Goal: Task Accomplishment & Management: Complete application form

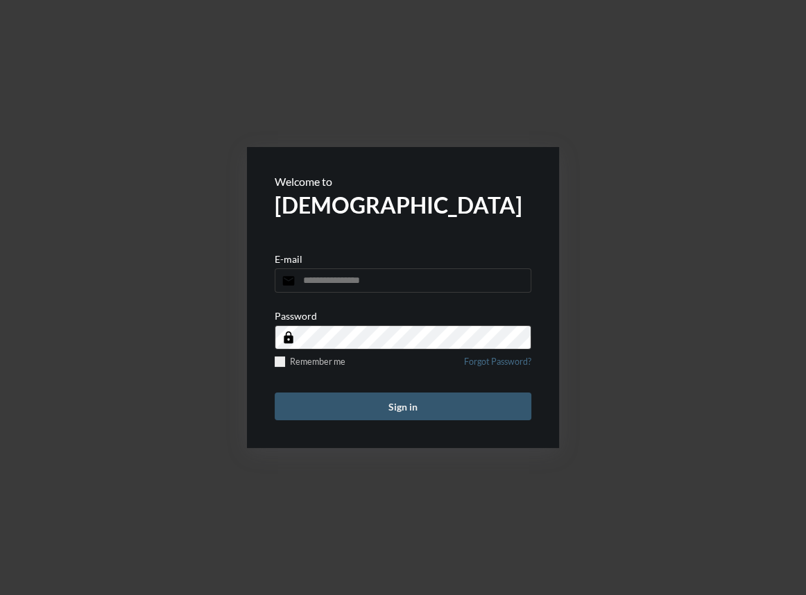
type input "**********"
click at [457, 404] on button "Sign in" at bounding box center [403, 406] width 257 height 28
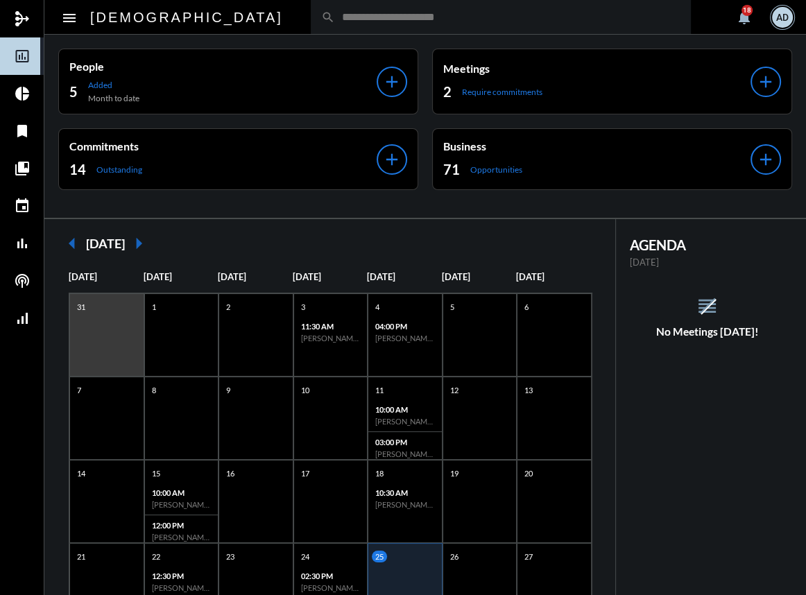
click at [311, 24] on div "search" at bounding box center [501, 17] width 380 height 34
click at [335, 14] on input "text" at bounding box center [507, 17] width 345 height 12
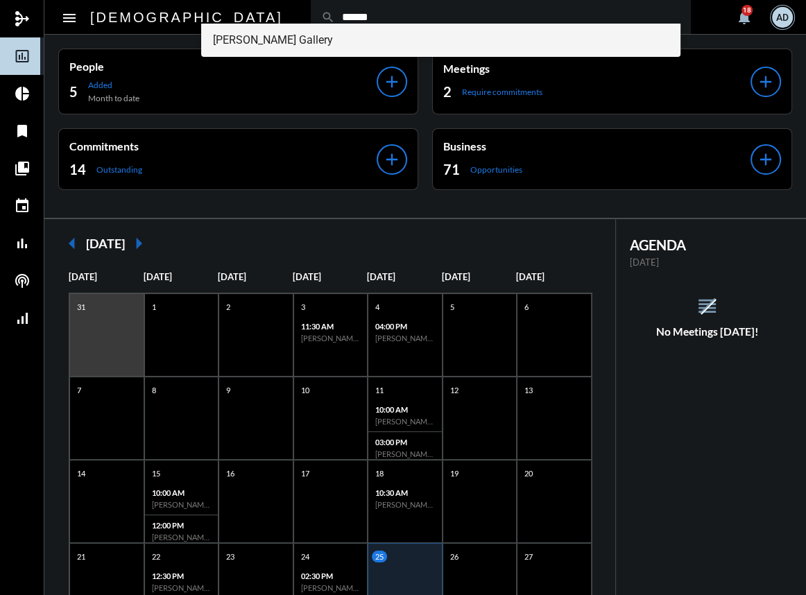
type input "******"
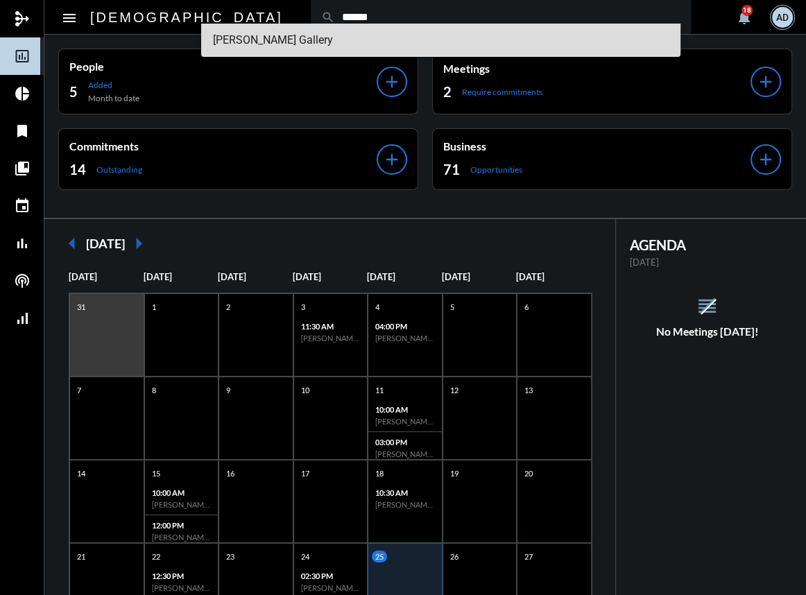
click at [267, 41] on span "[PERSON_NAME] Gallery" at bounding box center [440, 40] width 456 height 33
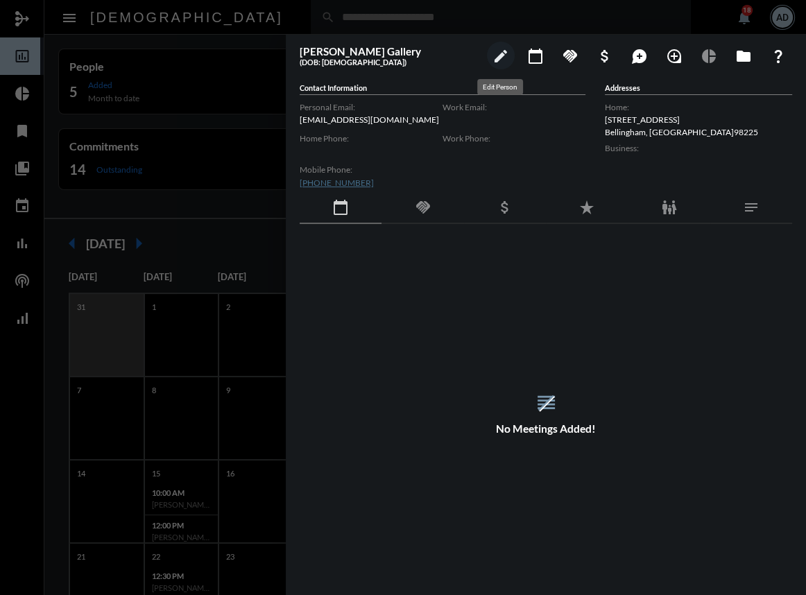
click at [502, 62] on mat-icon "edit" at bounding box center [500, 56] width 17 height 17
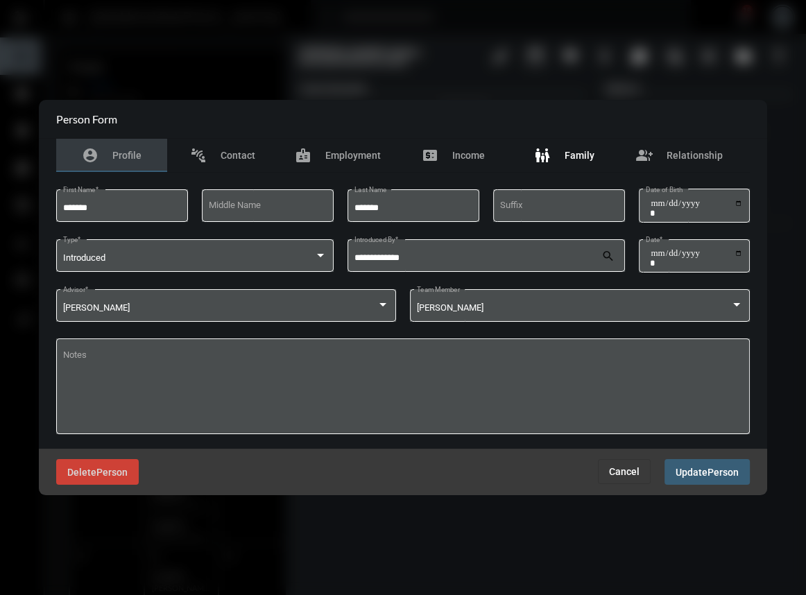
click at [556, 147] on div "family_restroom Family" at bounding box center [564, 155] width 60 height 17
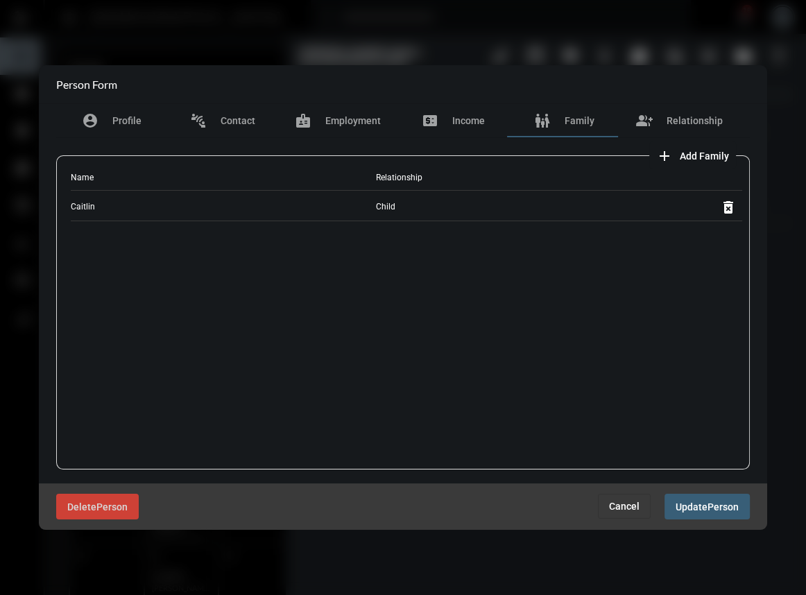
click at [668, 159] on mat-icon "add" at bounding box center [664, 156] width 17 height 17
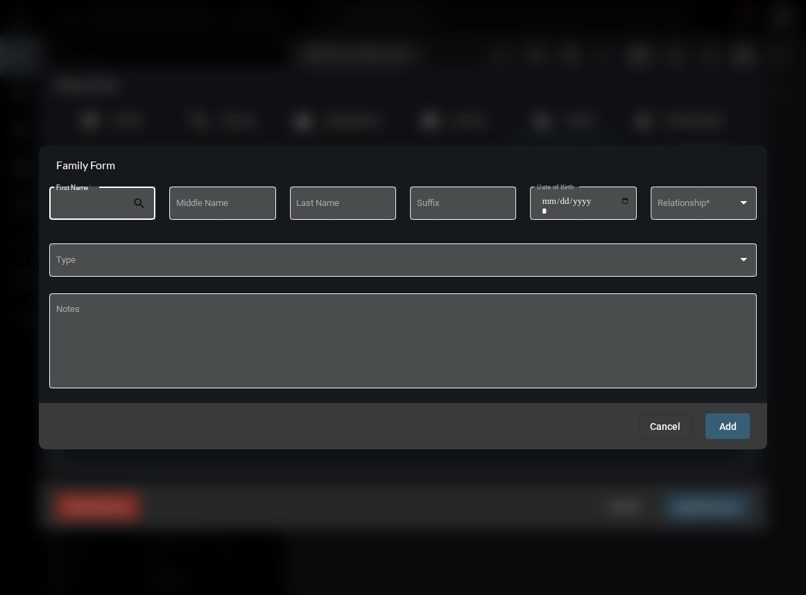
click at [123, 208] on input "First Name *" at bounding box center [94, 205] width 76 height 10
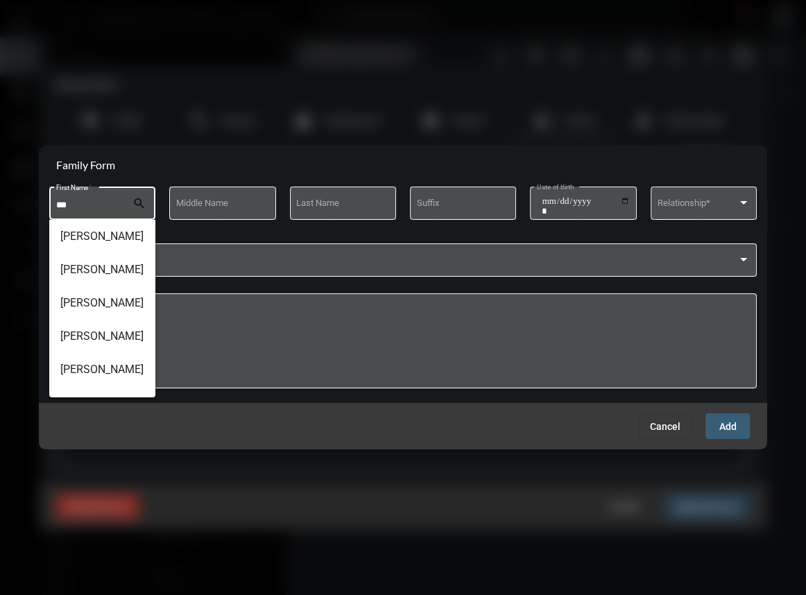
type input "***"
click at [647, 423] on button "Cancel" at bounding box center [665, 426] width 53 height 25
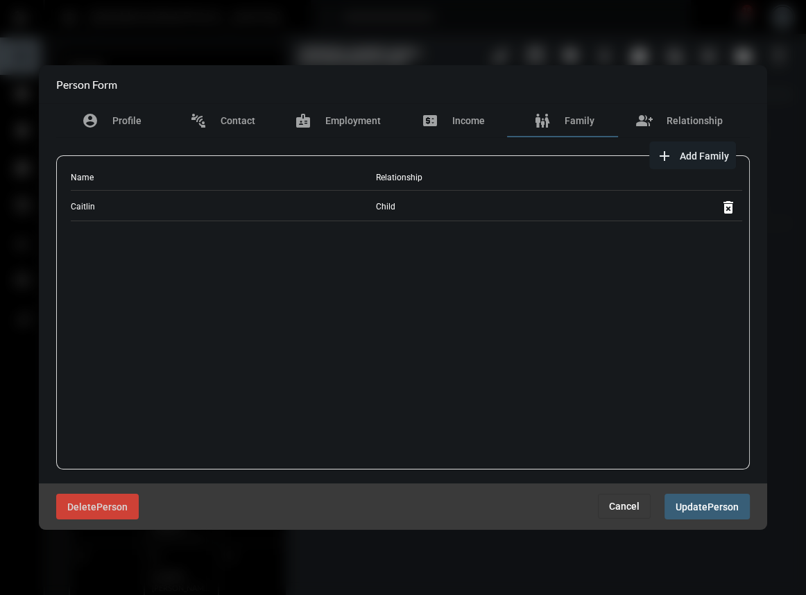
click at [666, 159] on mat-icon "add" at bounding box center [664, 156] width 17 height 17
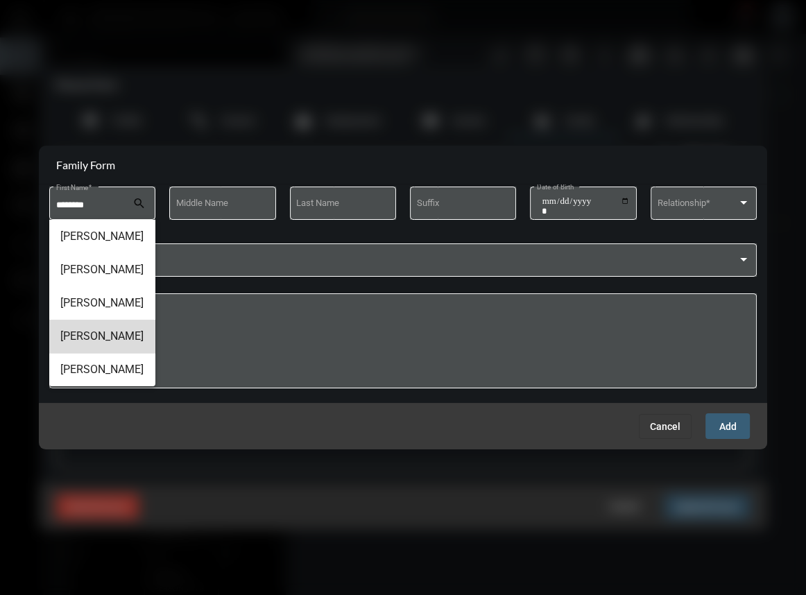
click at [107, 344] on span "[PERSON_NAME]" at bounding box center [102, 336] width 84 height 33
type input "*********"
type input "*****"
type input "**********"
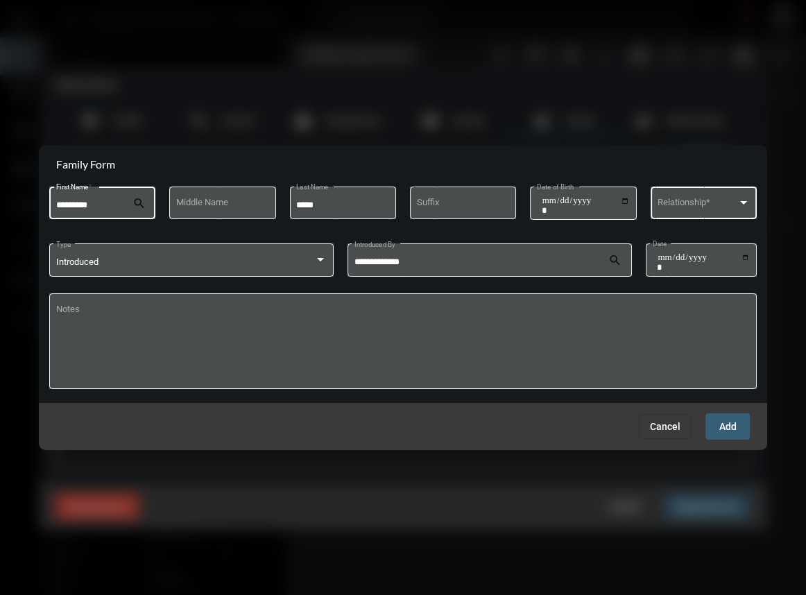
click at [679, 202] on span at bounding box center [697, 205] width 80 height 10
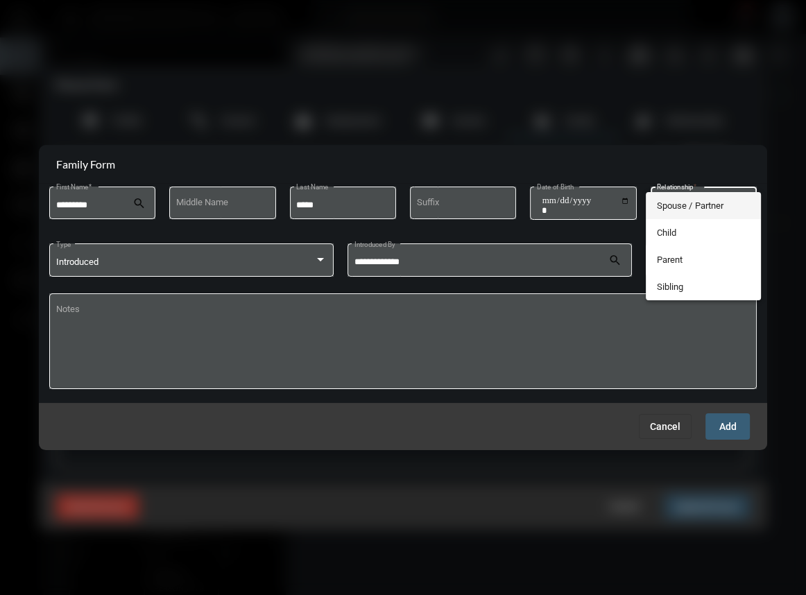
click at [684, 205] on span "Spouse / Partner" at bounding box center [703, 205] width 93 height 27
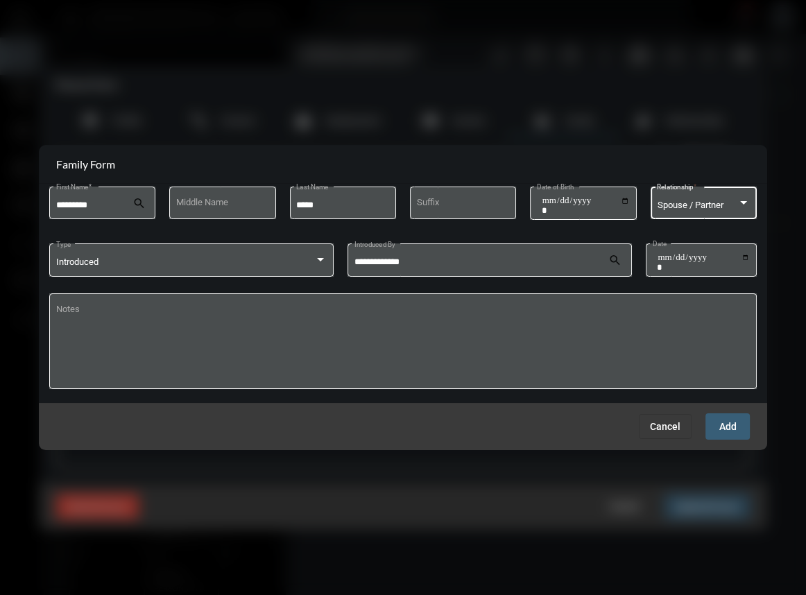
click at [729, 428] on span "Add" at bounding box center [727, 427] width 17 height 11
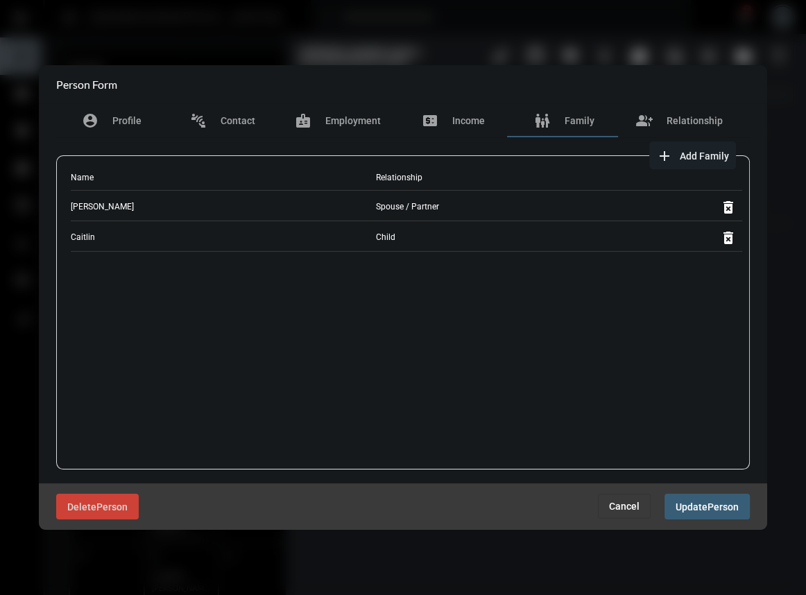
click at [684, 494] on button "Update Person" at bounding box center [706, 507] width 85 height 26
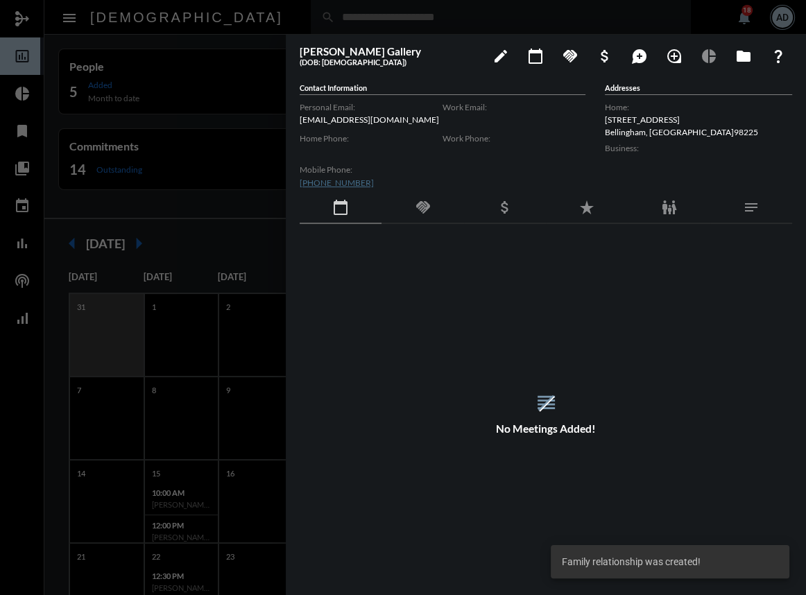
click at [225, 7] on div at bounding box center [403, 297] width 806 height 595
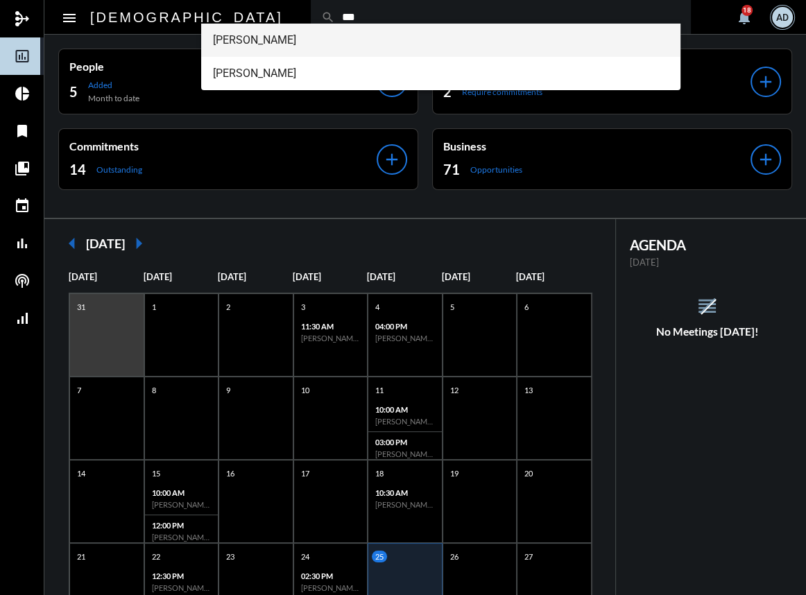
type input "***"
click at [292, 42] on span "[PERSON_NAME]" at bounding box center [440, 40] width 456 height 33
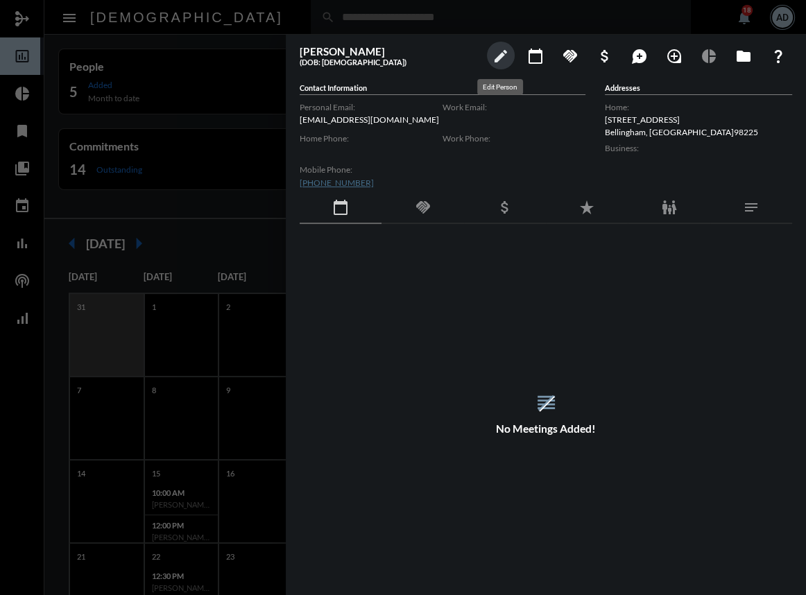
click at [494, 57] on mat-icon "edit" at bounding box center [500, 56] width 17 height 17
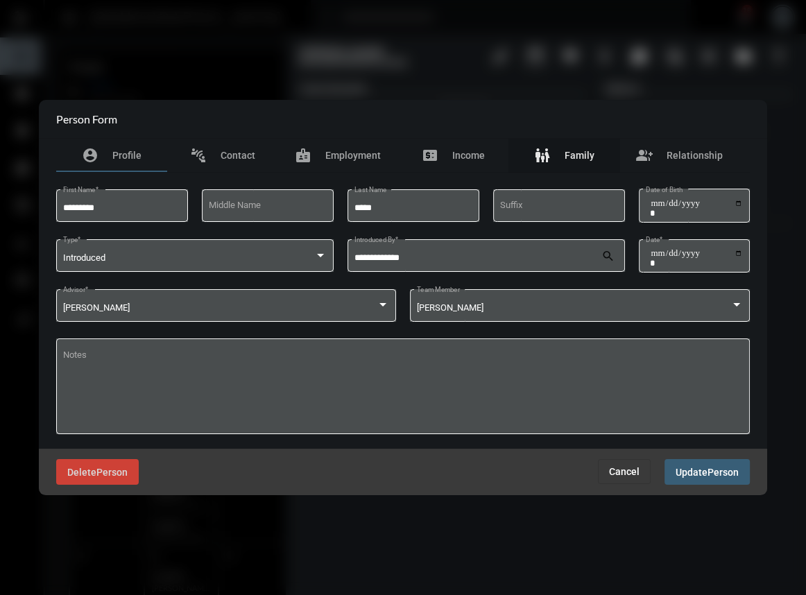
click at [585, 161] on div "family_restroom Family" at bounding box center [564, 155] width 60 height 17
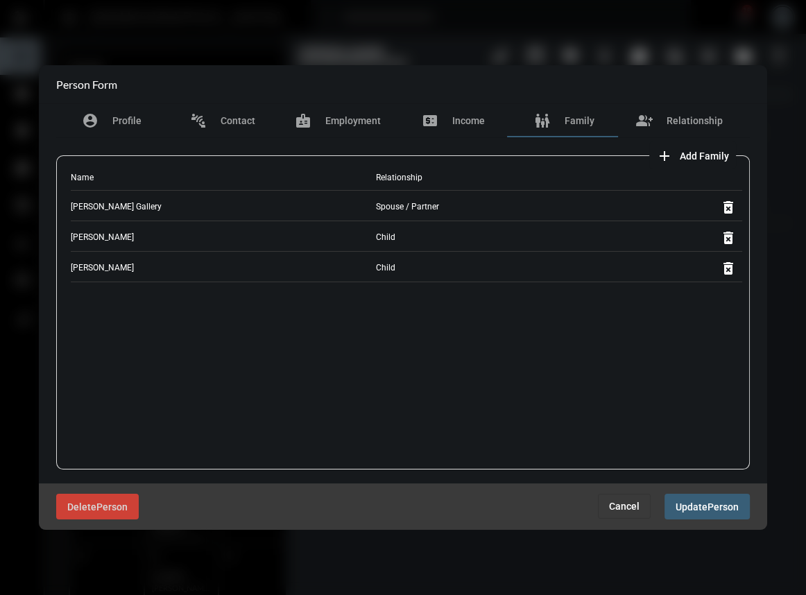
click at [614, 501] on span "Cancel" at bounding box center [624, 506] width 31 height 11
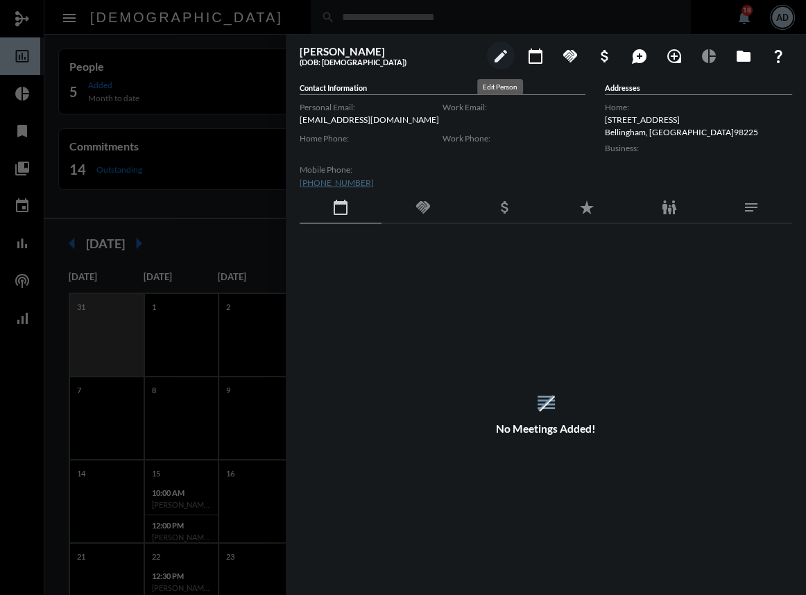
click at [504, 55] on mat-icon "edit" at bounding box center [500, 56] width 17 height 17
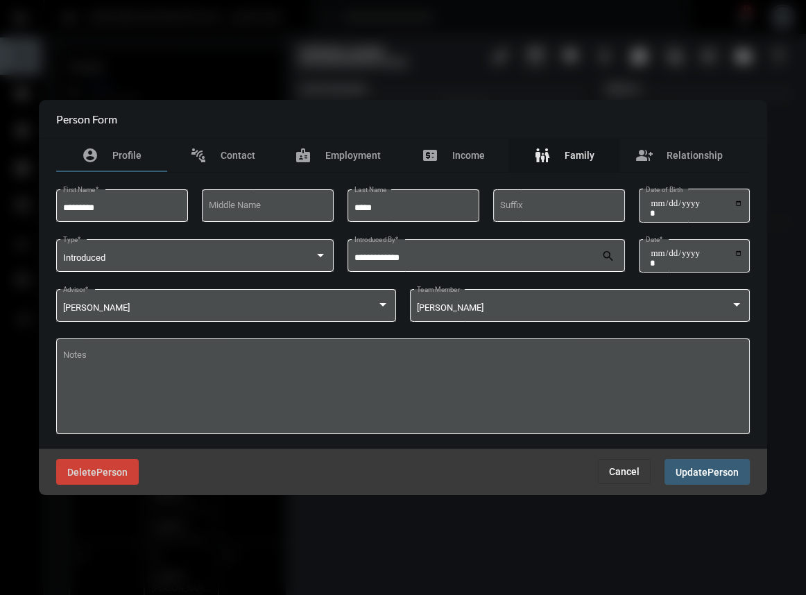
click at [587, 151] on span "Family" at bounding box center [579, 155] width 30 height 11
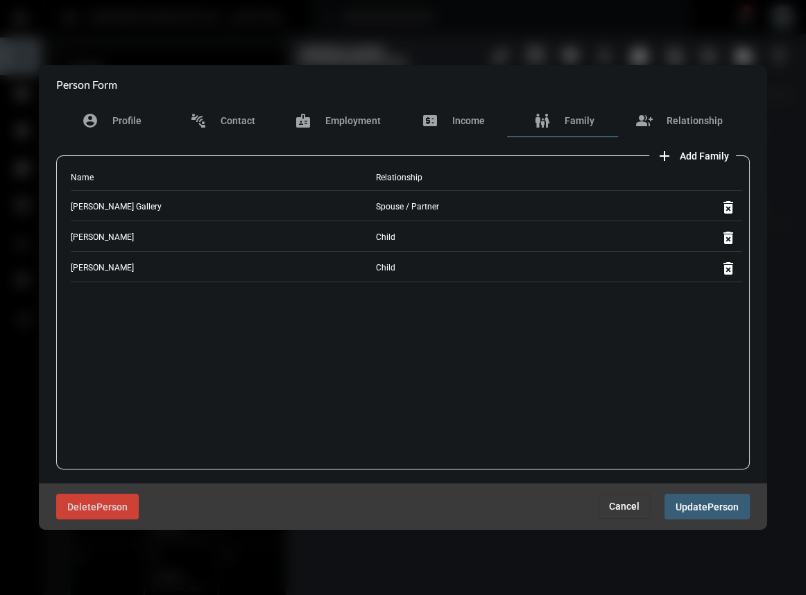
click at [639, 499] on button "Cancel" at bounding box center [624, 506] width 53 height 25
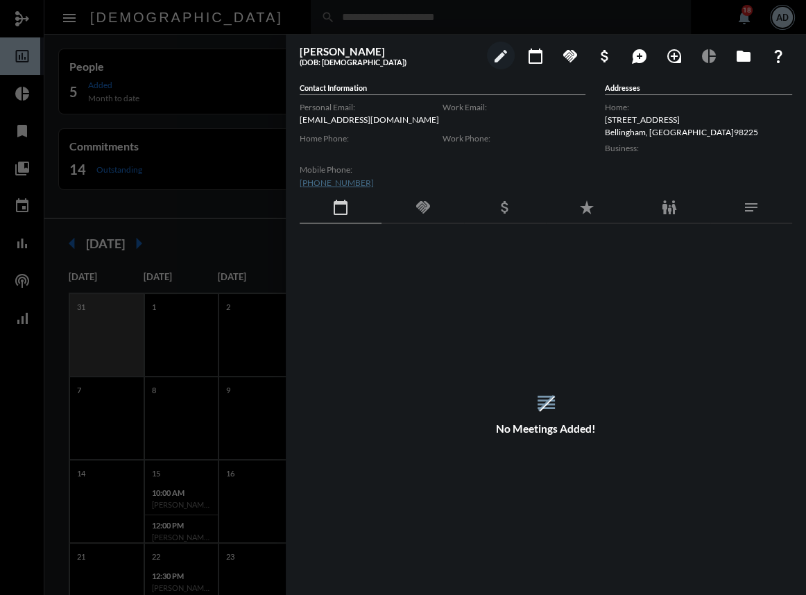
click at [262, 31] on div at bounding box center [403, 297] width 806 height 595
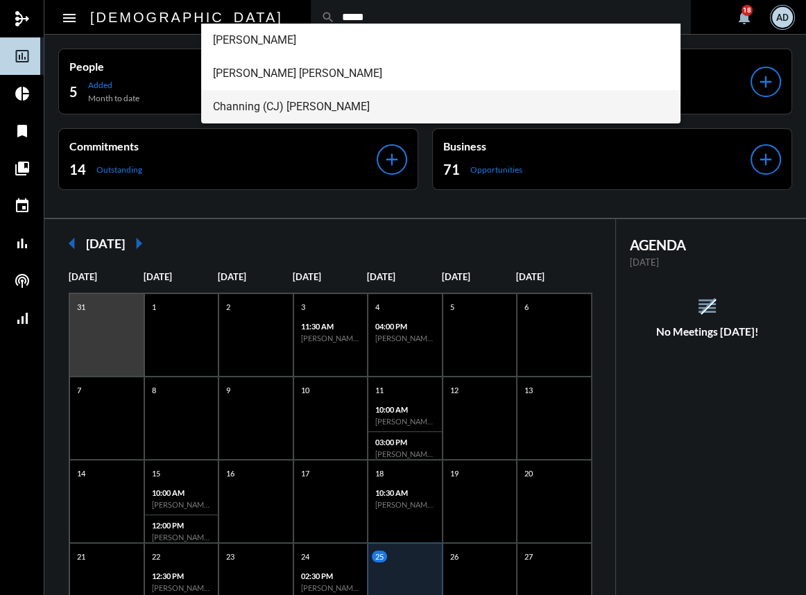
type input "*****"
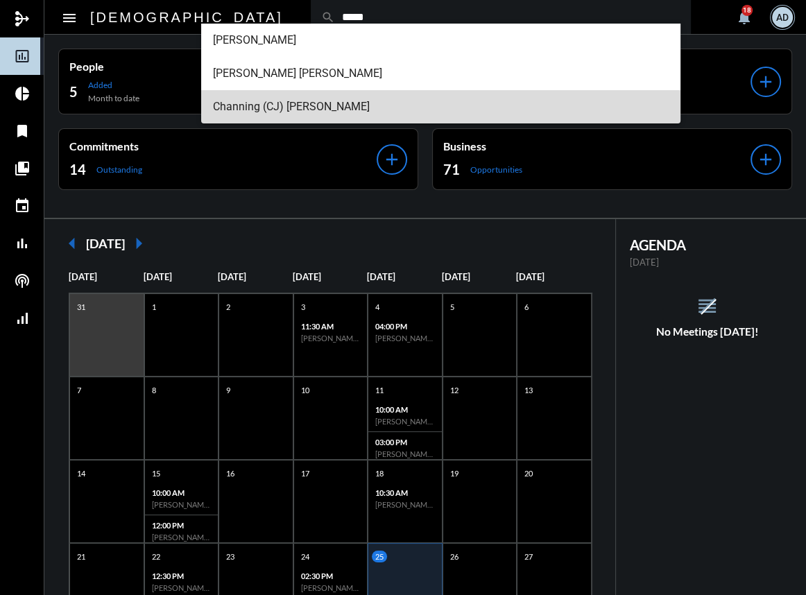
click at [288, 101] on span "Channing (CJ) [PERSON_NAME]" at bounding box center [440, 106] width 456 height 33
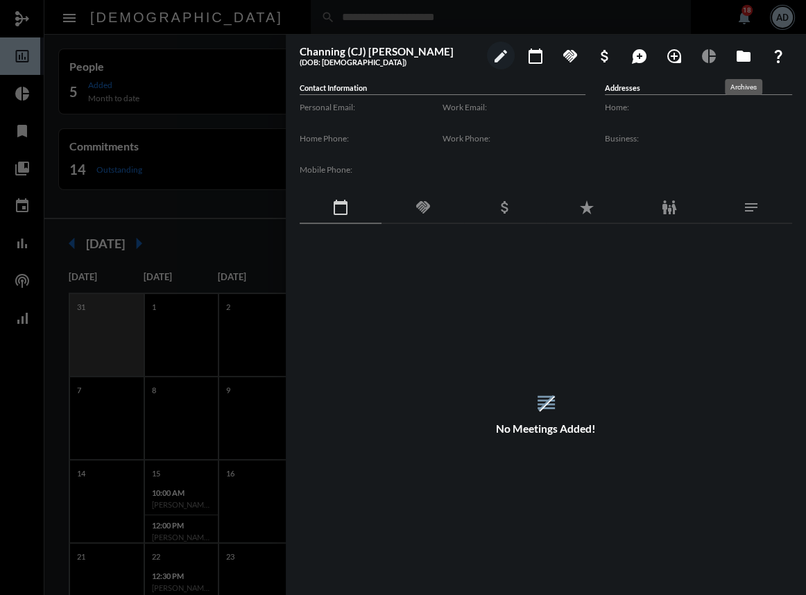
click at [741, 62] on mat-icon "folder" at bounding box center [743, 56] width 17 height 17
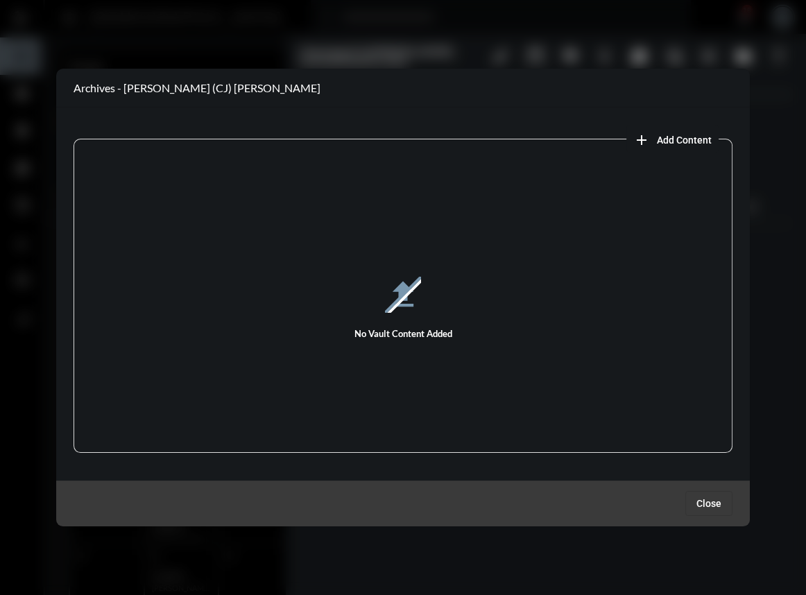
click at [700, 511] on button "Close" at bounding box center [708, 503] width 47 height 25
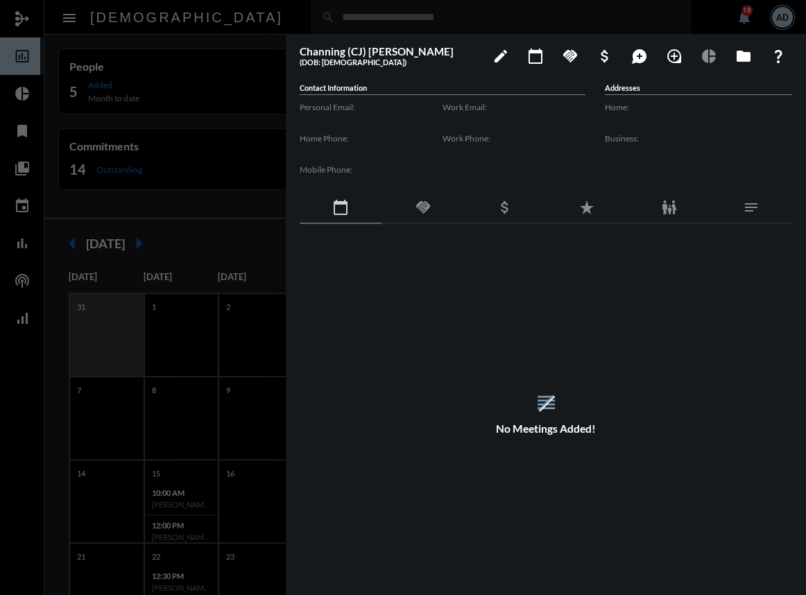
click at [234, 15] on div at bounding box center [403, 297] width 806 height 595
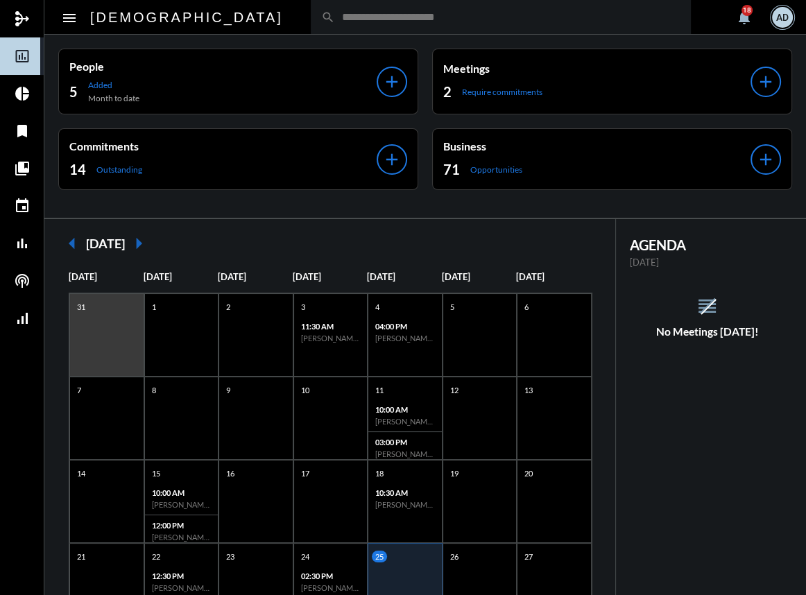
click at [311, 9] on div "search" at bounding box center [501, 17] width 380 height 34
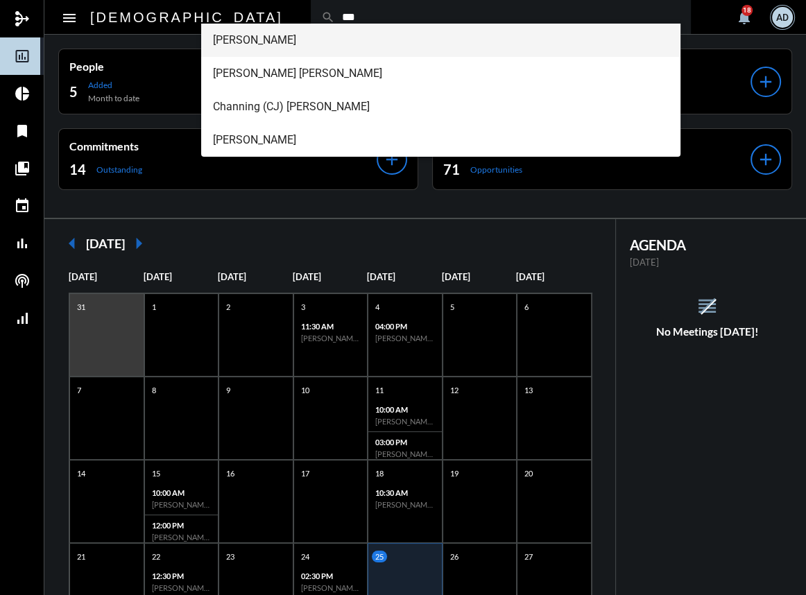
type input "***"
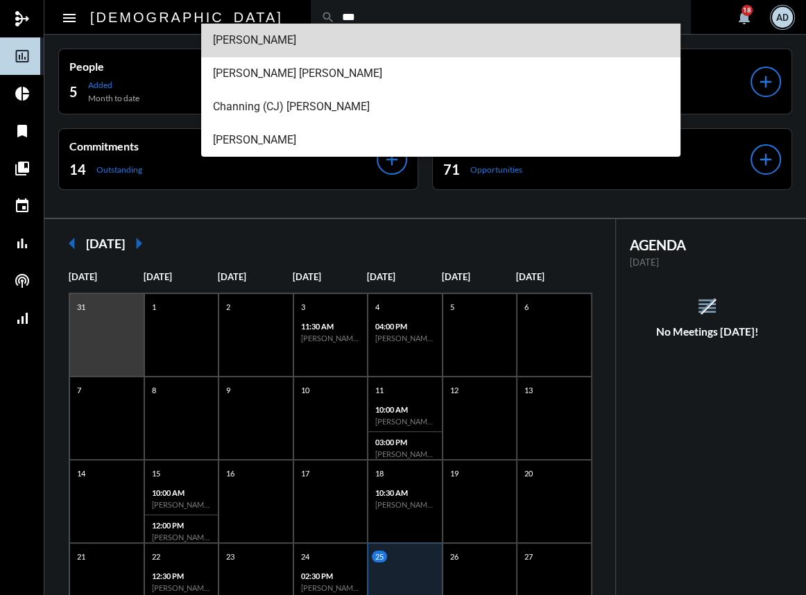
click at [268, 47] on span "[PERSON_NAME]" at bounding box center [440, 40] width 456 height 33
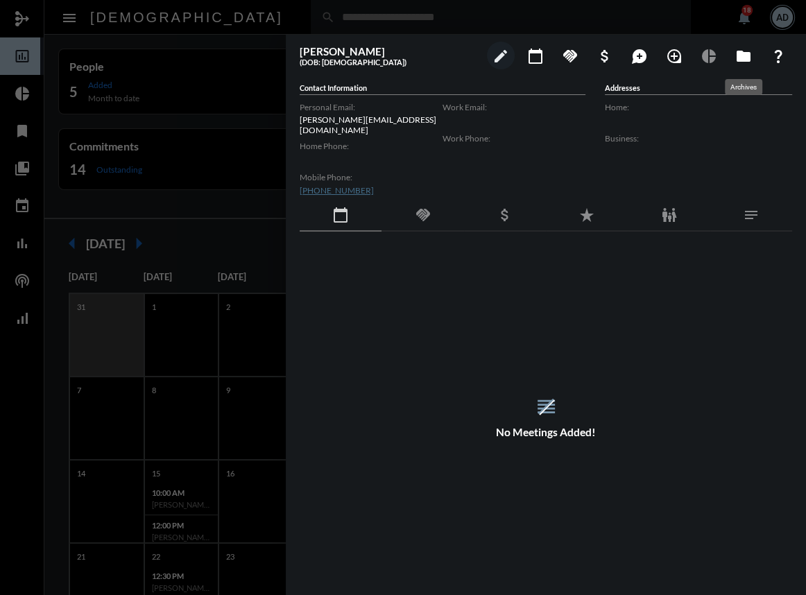
click at [737, 60] on mat-icon "folder" at bounding box center [743, 56] width 17 height 17
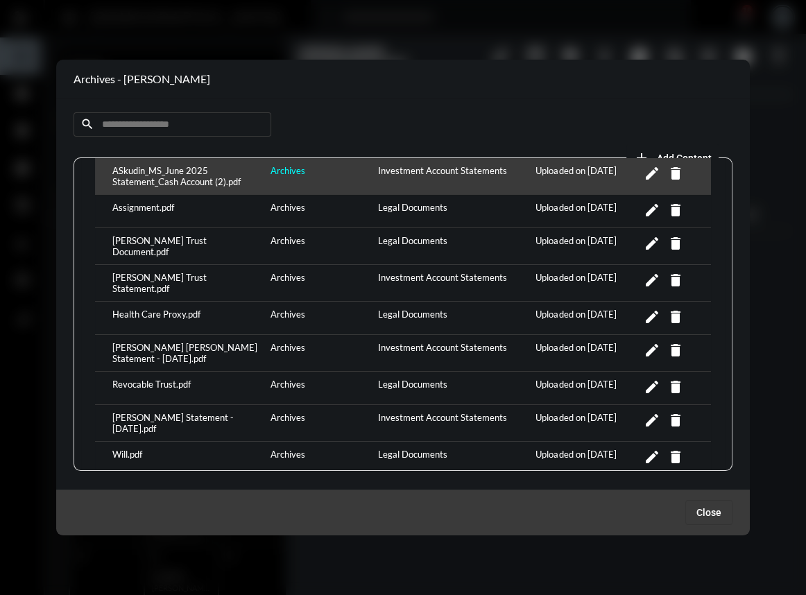
scroll to position [116, 0]
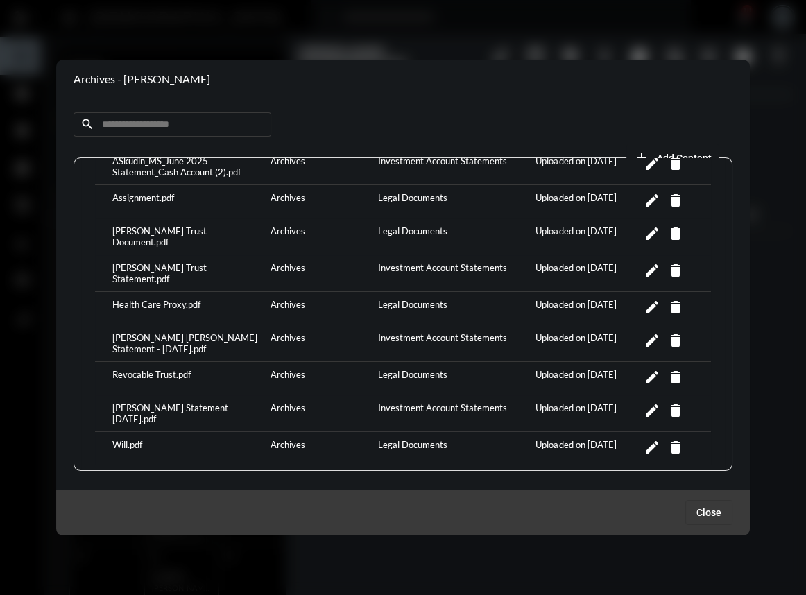
click at [628, 49] on div at bounding box center [403, 297] width 806 height 595
click at [128, 40] on div at bounding box center [403, 297] width 806 height 595
click at [711, 512] on span "Close" at bounding box center [708, 512] width 25 height 11
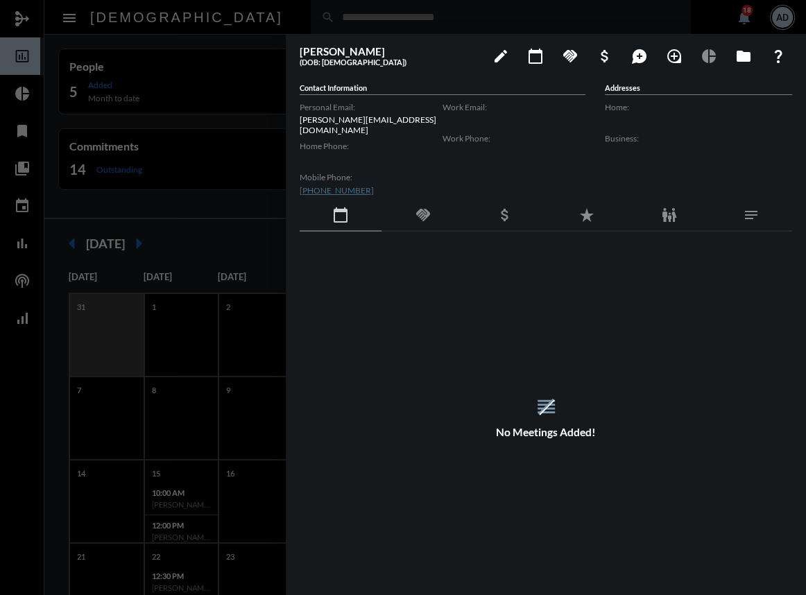
click at [236, 16] on div at bounding box center [403, 297] width 806 height 595
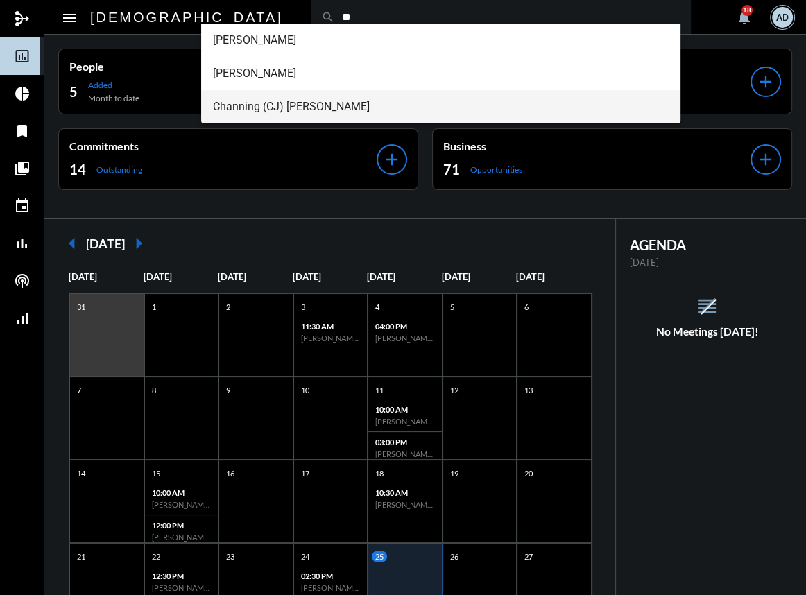
type input "**"
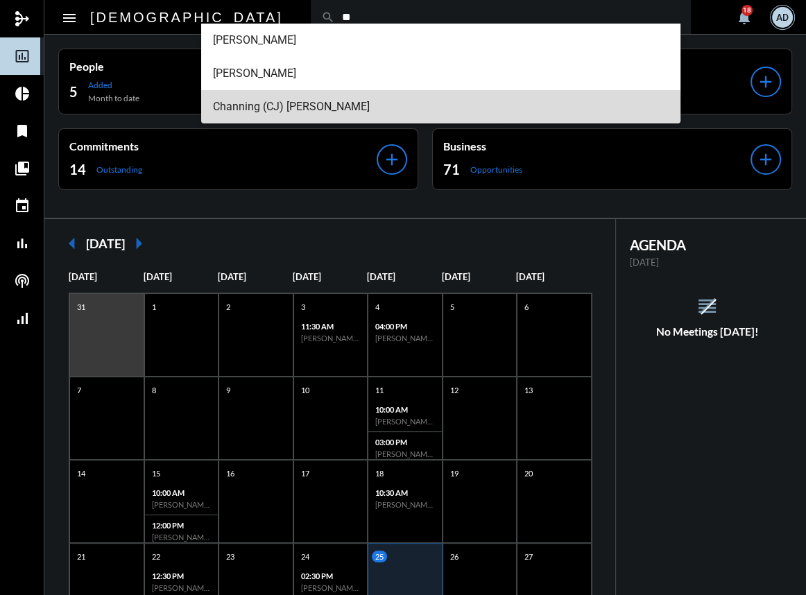
click at [236, 105] on span "Channing (CJ) [PERSON_NAME]" at bounding box center [440, 106] width 456 height 33
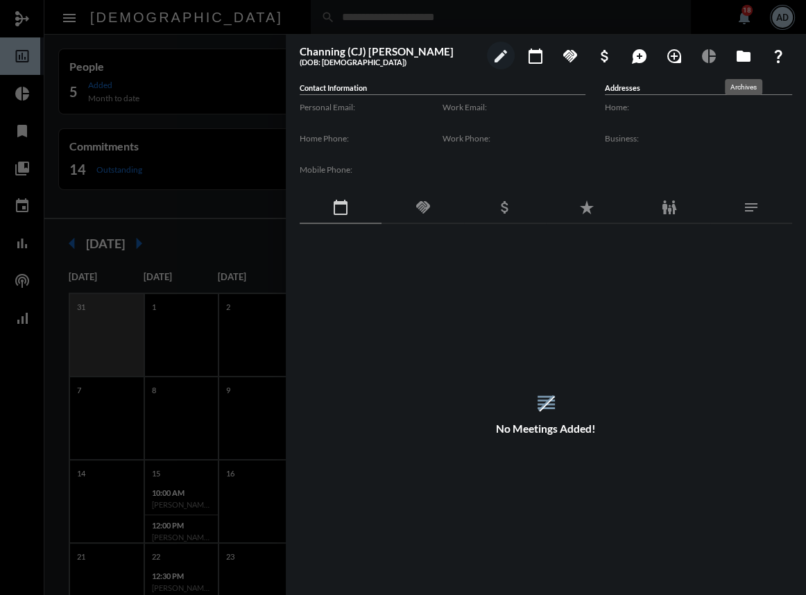
click at [736, 60] on mat-icon "folder" at bounding box center [743, 56] width 17 height 17
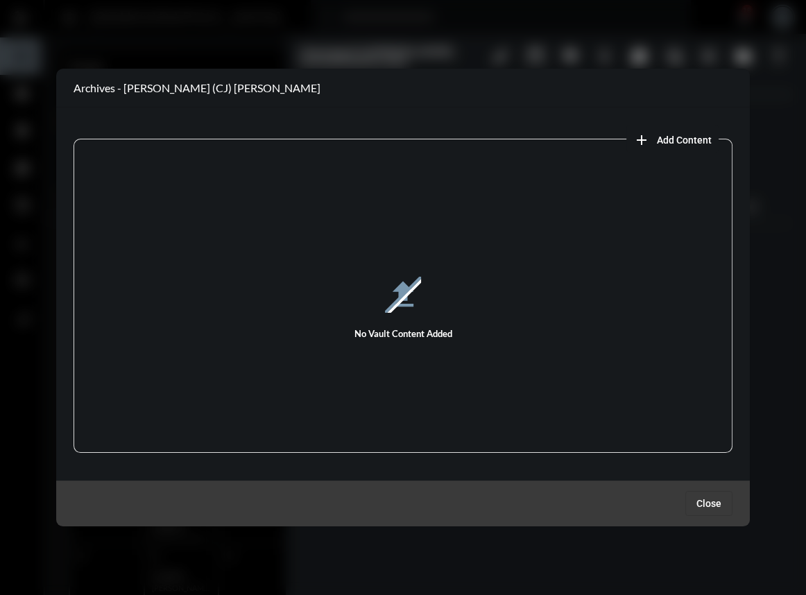
click at [660, 139] on span "Add Content" at bounding box center [684, 140] width 55 height 11
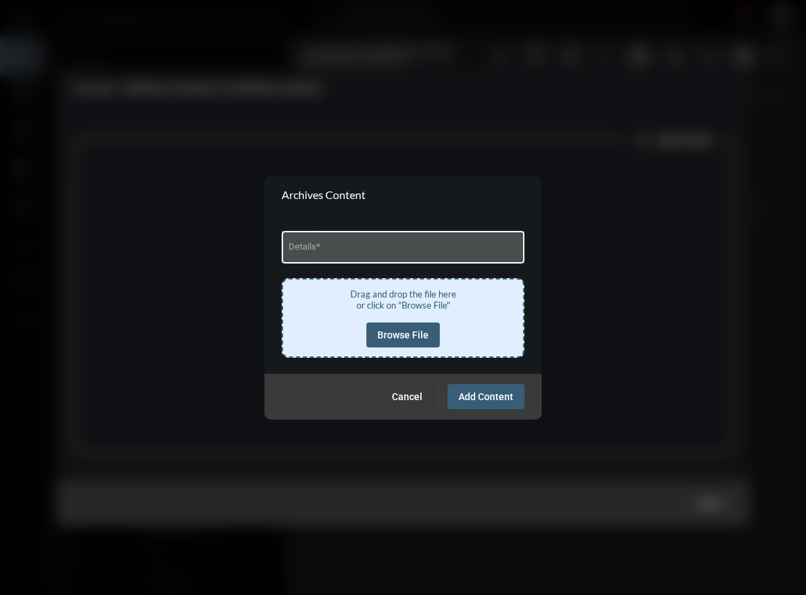
click at [341, 244] on div "Details *" at bounding box center [403, 245] width 230 height 35
click at [384, 257] on div "Details *" at bounding box center [403, 245] width 230 height 35
click at [387, 250] on input "Details *" at bounding box center [403, 249] width 230 height 10
type input "**********"
click at [406, 320] on div "Drag and drop the file here or click on "Browse File" Browse File" at bounding box center [403, 318] width 243 height 80
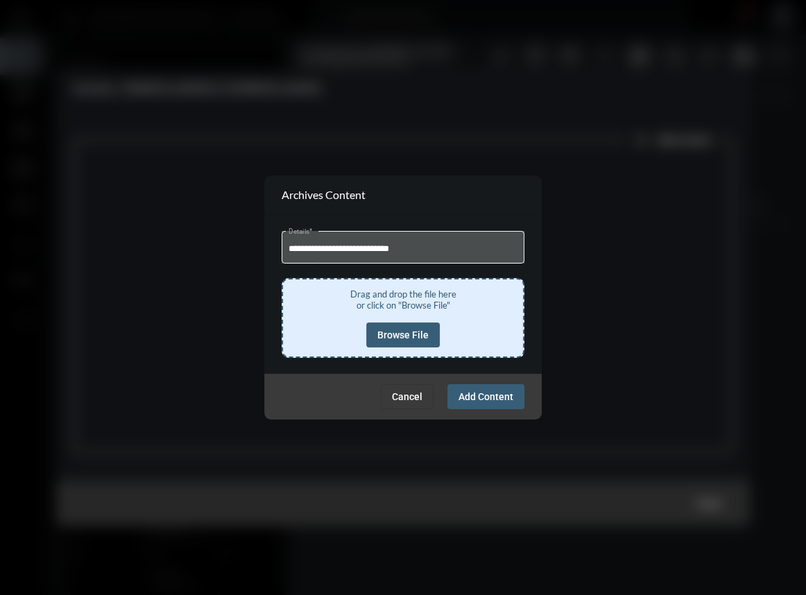
click at [405, 329] on span "Browse File" at bounding box center [402, 334] width 51 height 11
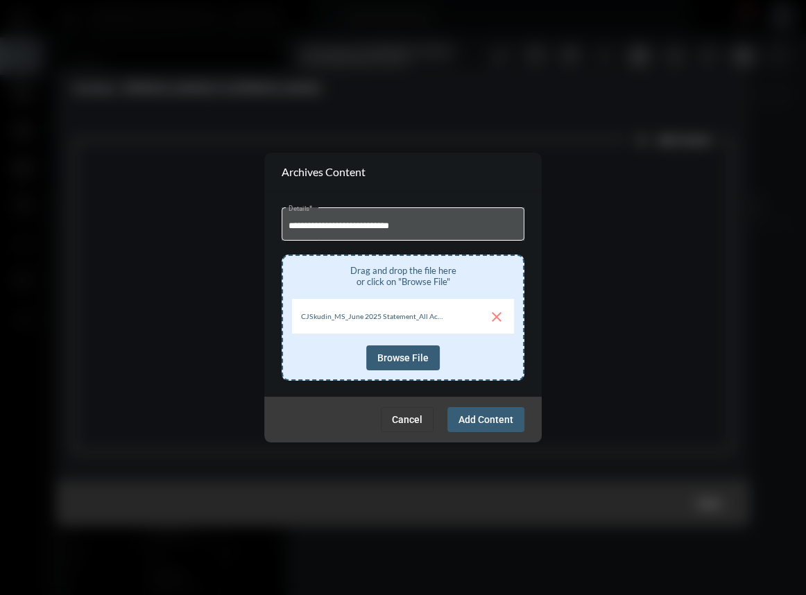
click at [476, 421] on span "Add Content" at bounding box center [485, 419] width 55 height 11
